Goal: Task Accomplishment & Management: Manage account settings

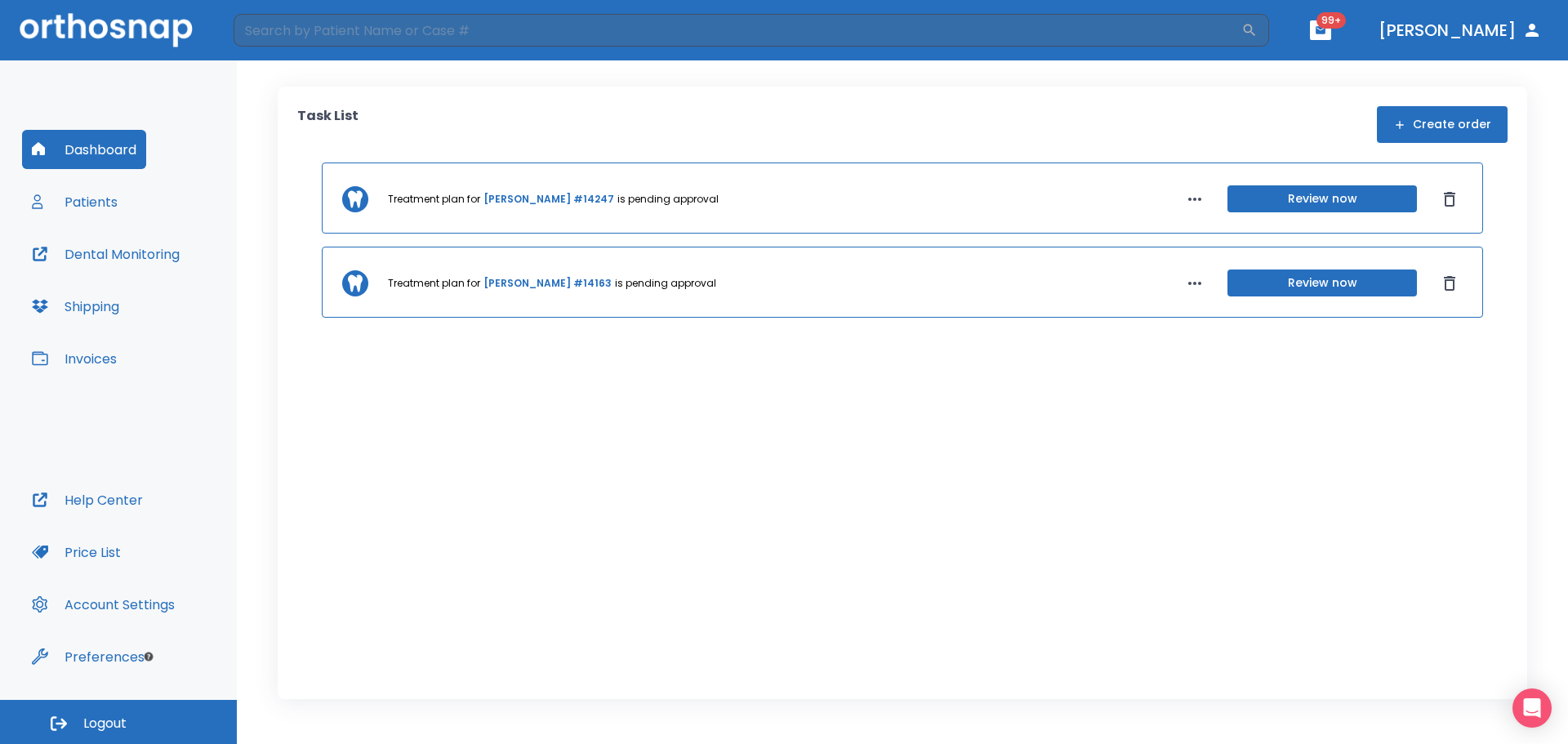
click at [84, 191] on button "Patients" at bounding box center [74, 201] width 105 height 39
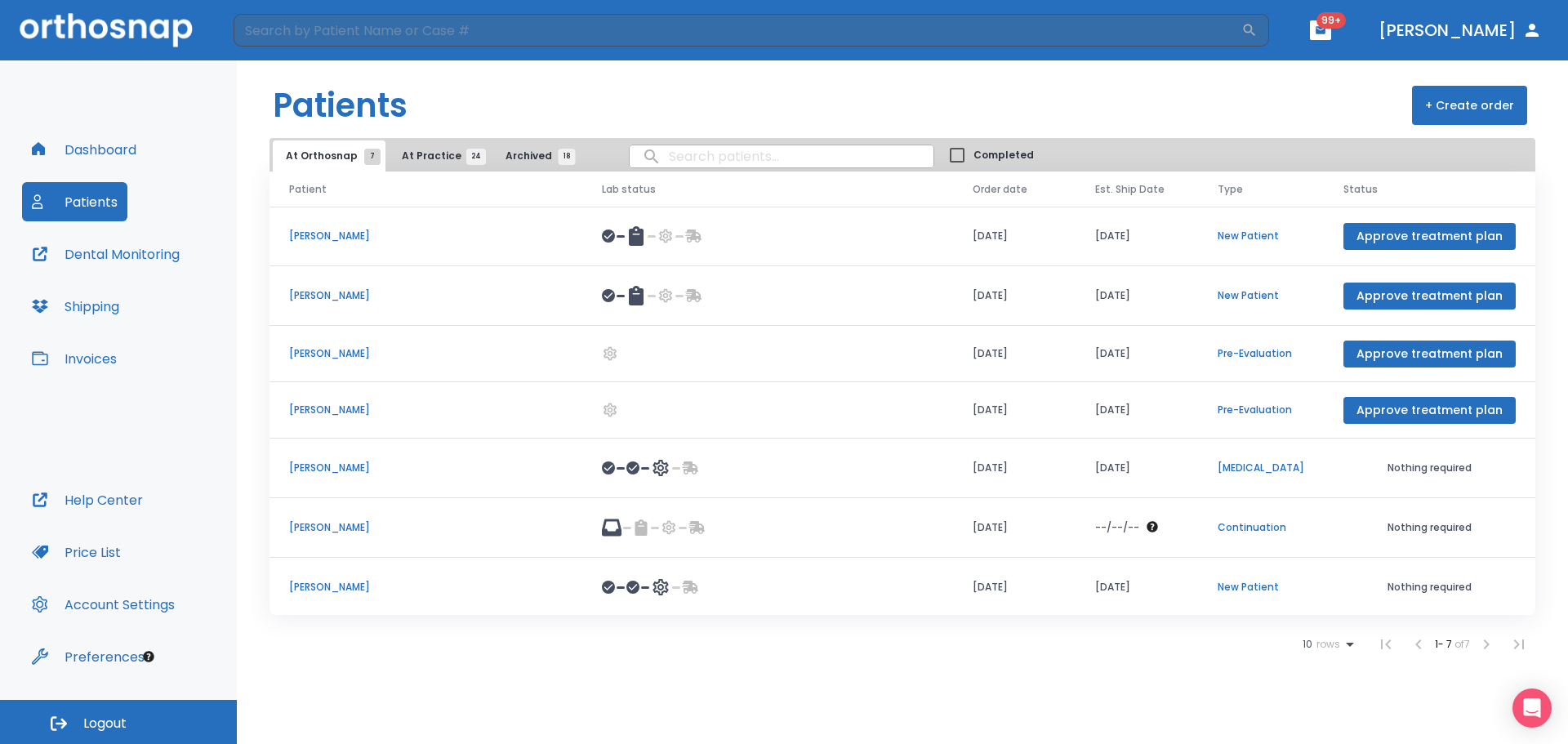
click at [422, 160] on span "At Practice 24" at bounding box center [439, 155] width 74 height 14
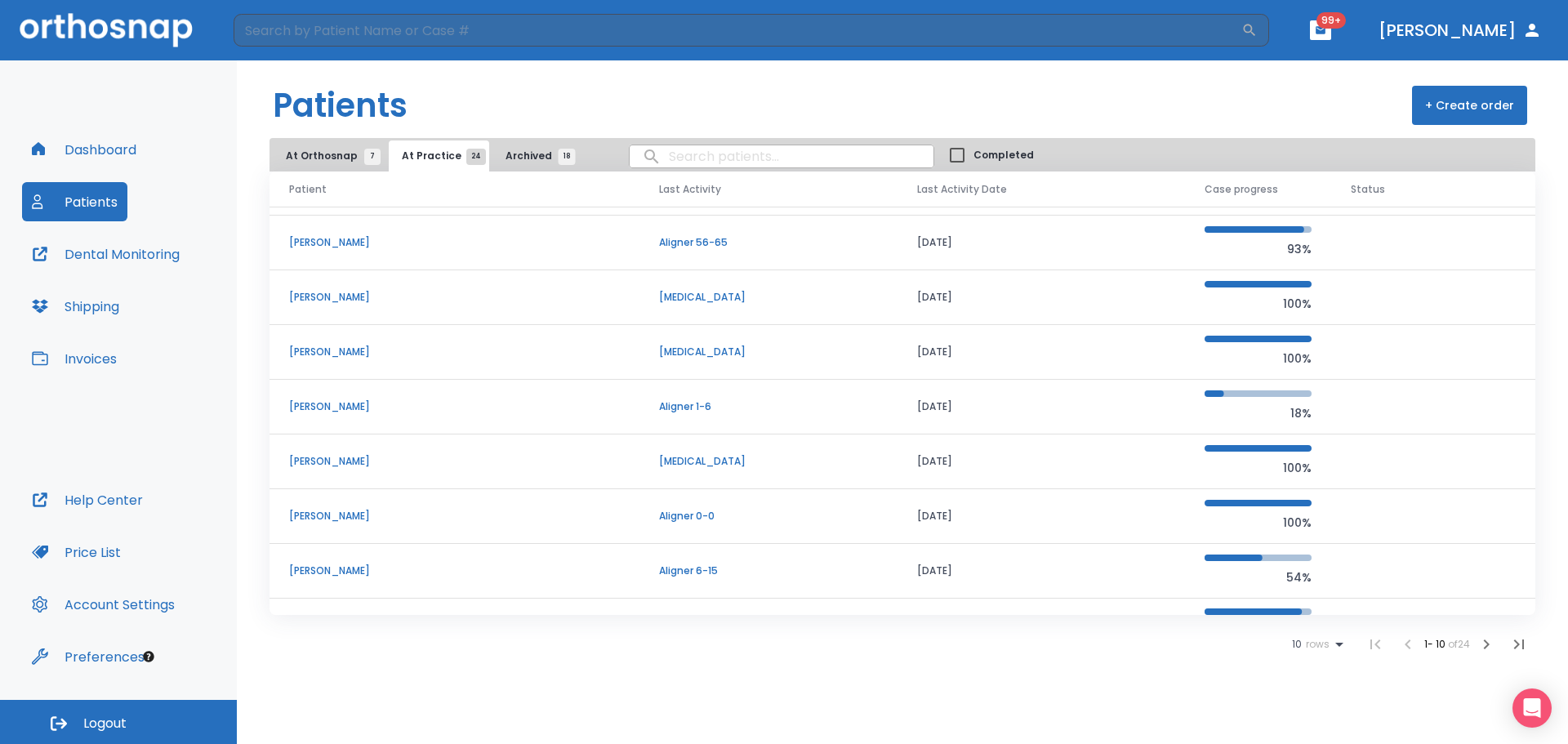
scroll to position [165, 0]
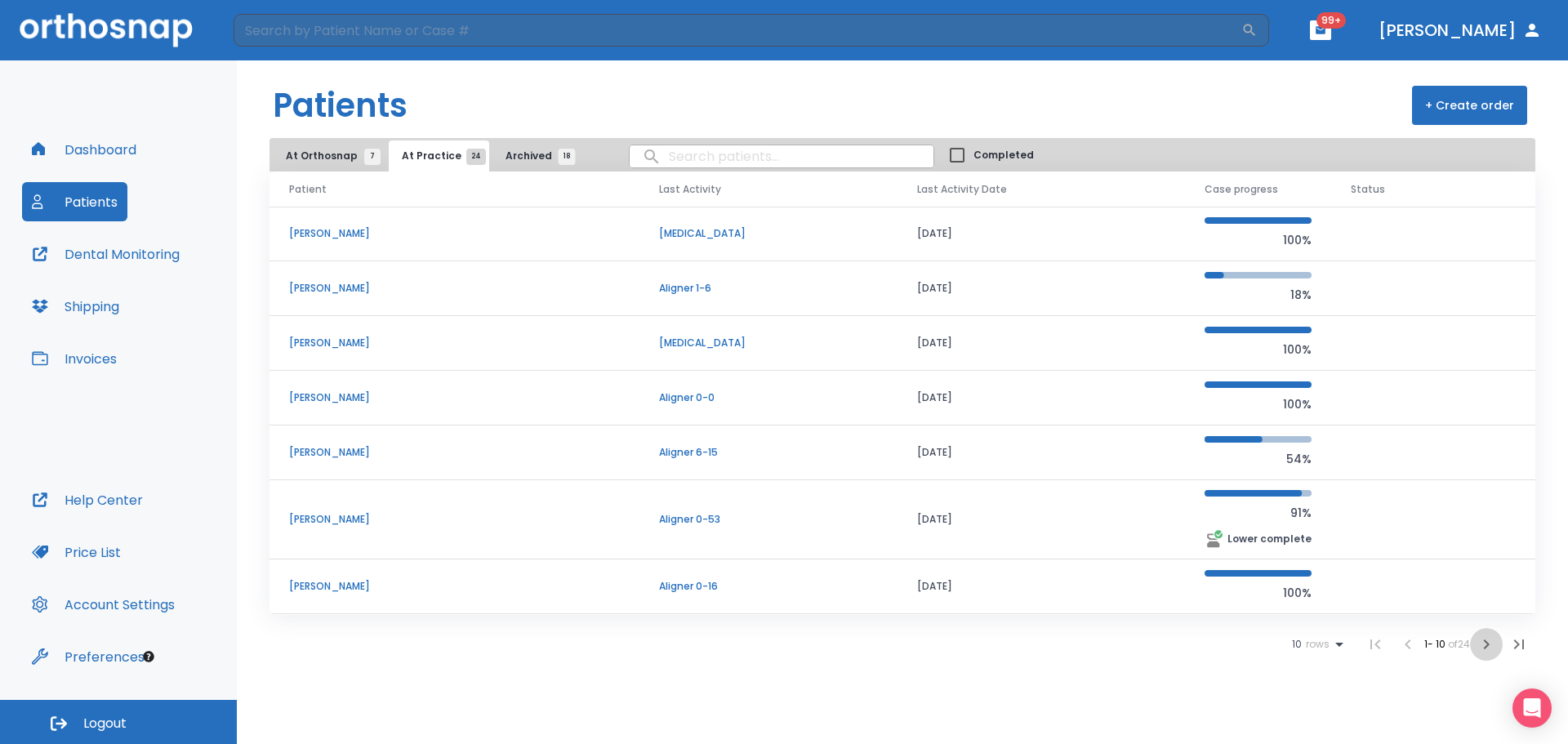
click at [1483, 643] on icon "button" at bounding box center [1486, 645] width 19 height 19
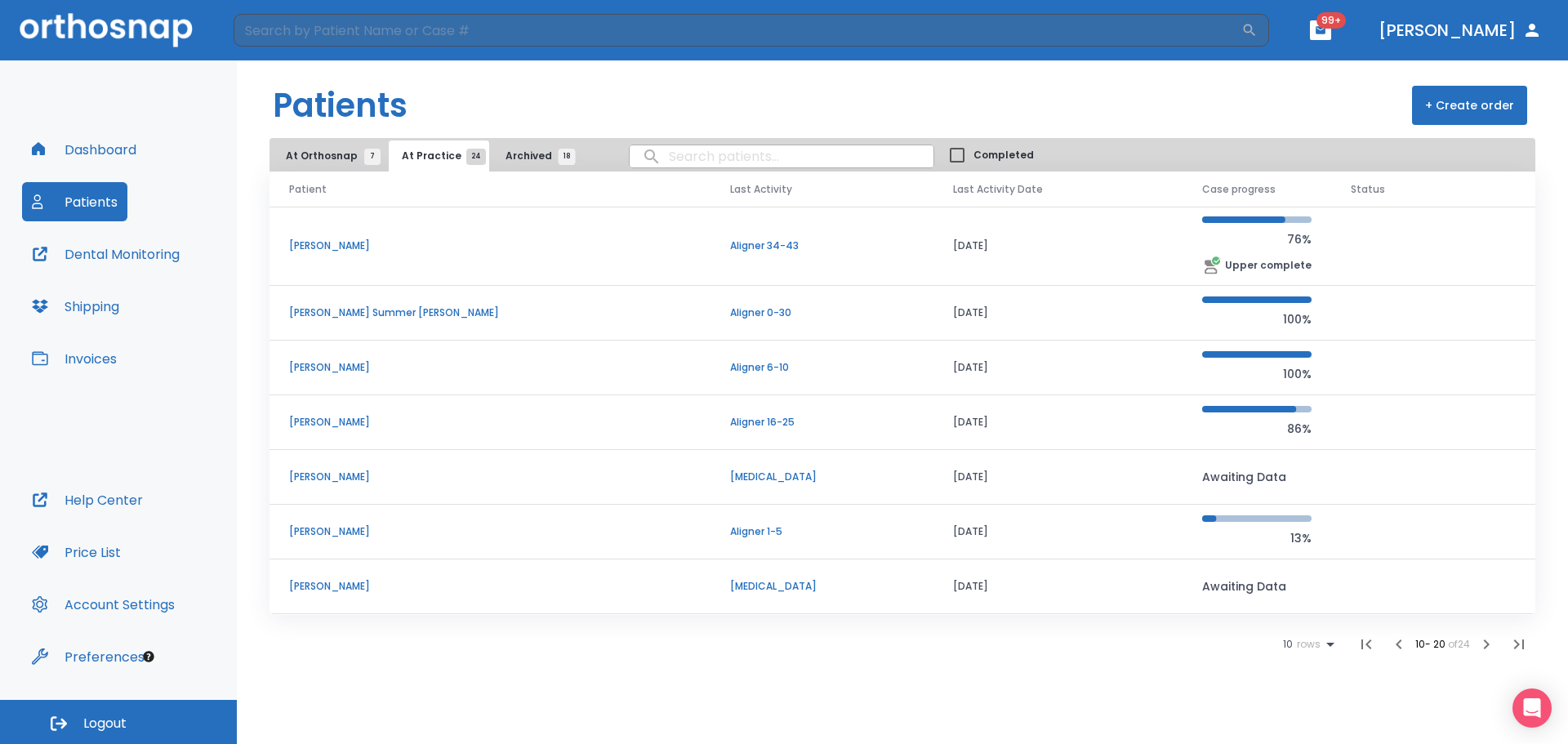
scroll to position [165, 0]
click at [1481, 647] on icon "button" at bounding box center [1486, 645] width 19 height 19
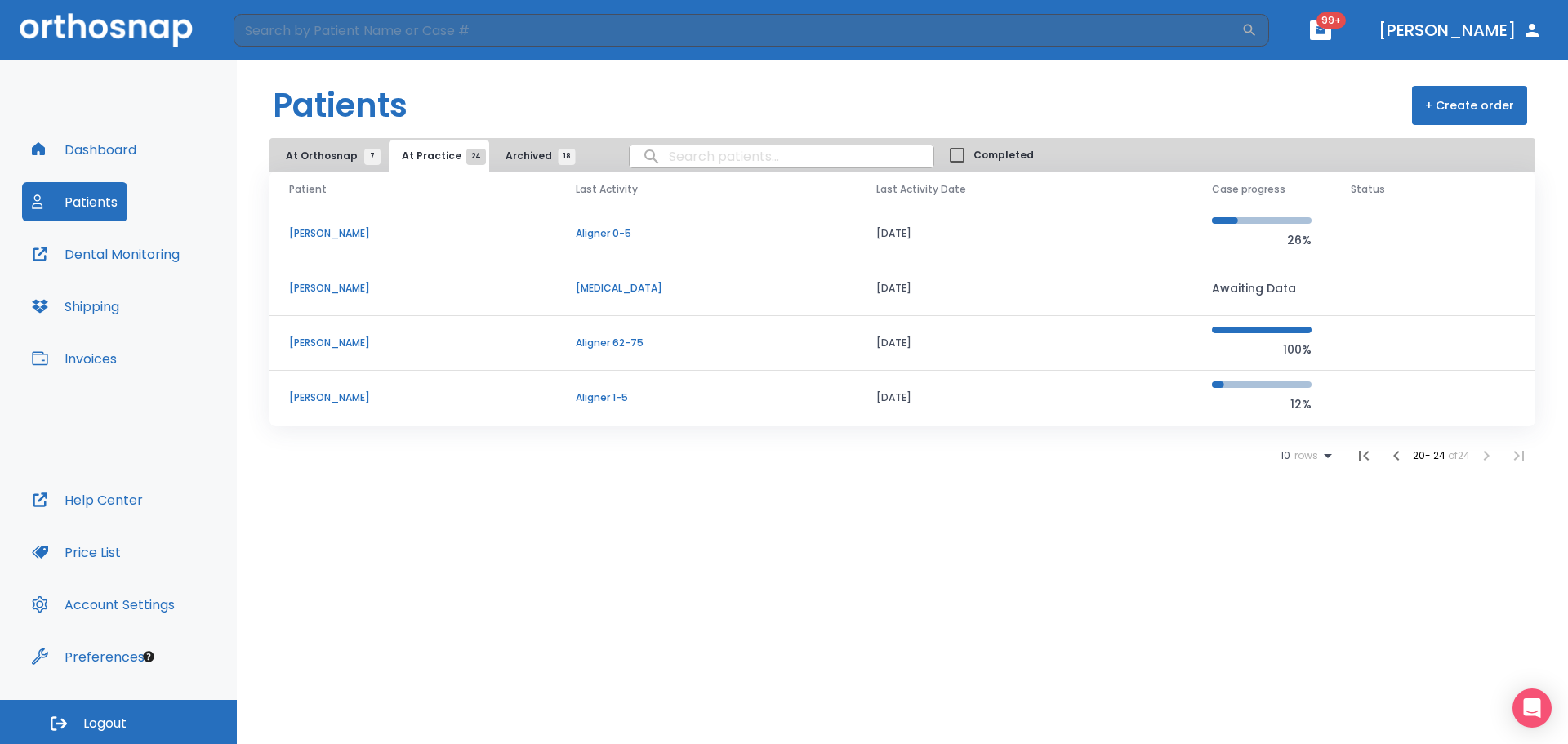
click at [311, 336] on p "Omar Sallam" at bounding box center [412, 343] width 247 height 14
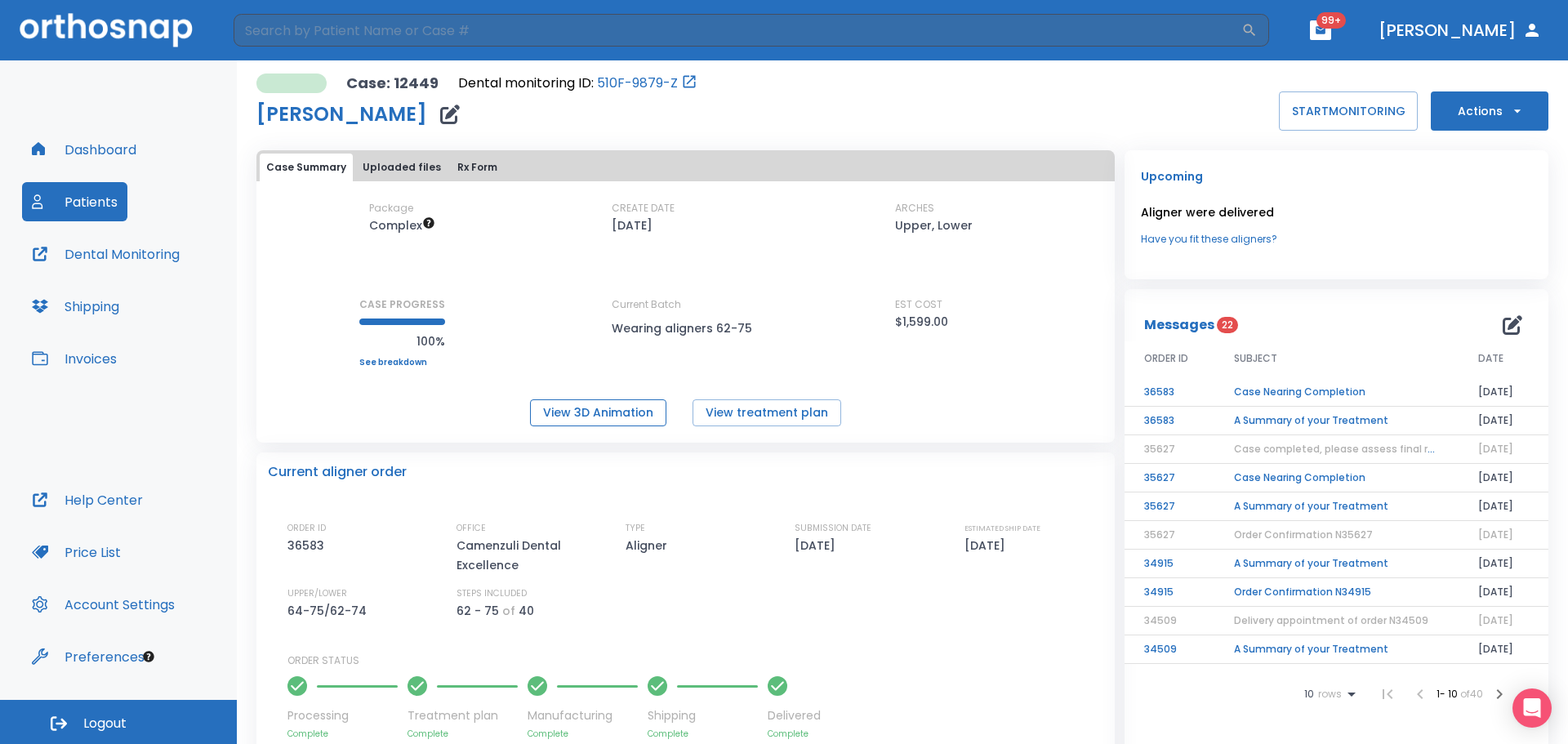
click at [629, 410] on button "View 3D Animation" at bounding box center [598, 413] width 137 height 27
click at [135, 254] on button "Dental Monitoring" at bounding box center [106, 254] width 167 height 39
